Goal: Check status: Check status

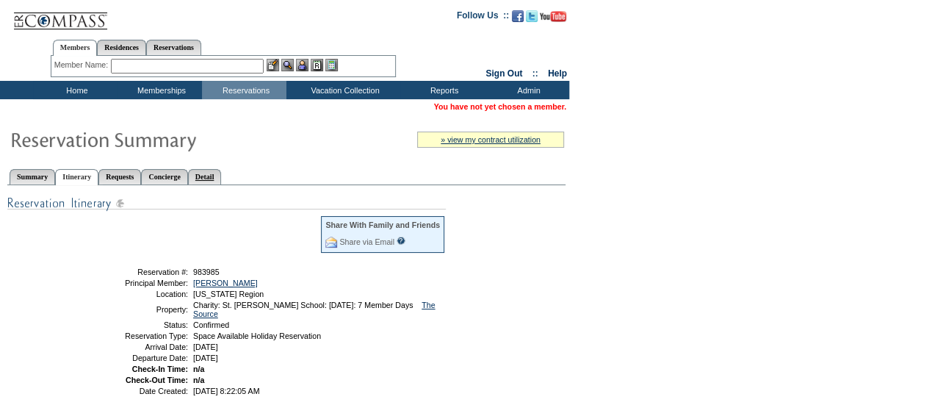
click at [222, 173] on link "Detail" at bounding box center [205, 176] width 34 height 15
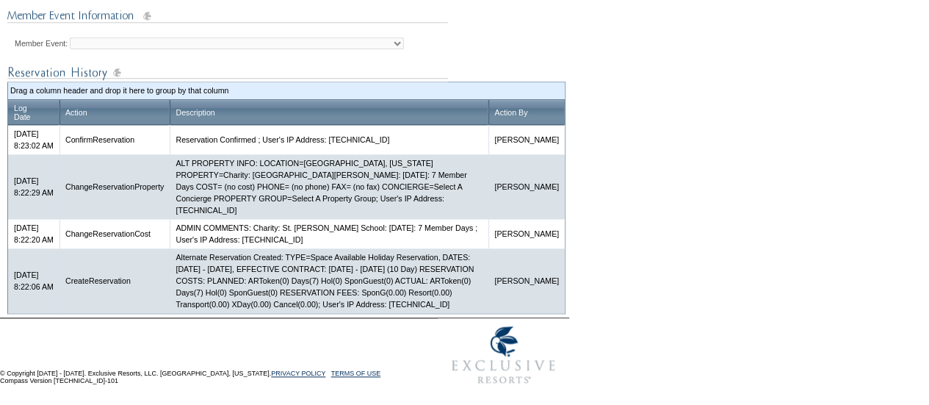
scroll to position [764, 0]
